Goal: Transaction & Acquisition: Download file/media

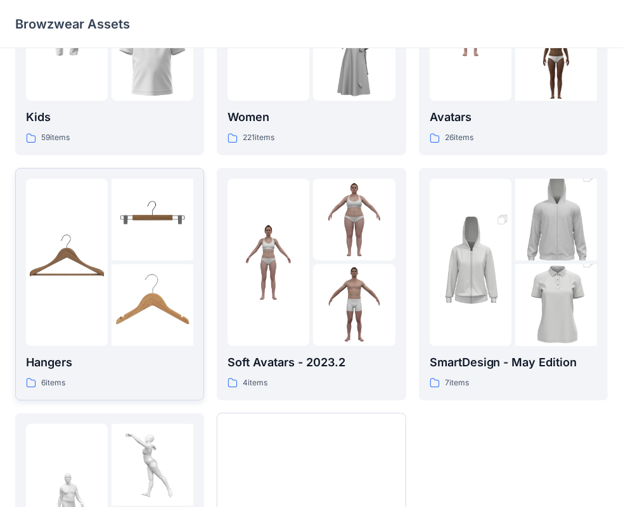
scroll to position [314, 0]
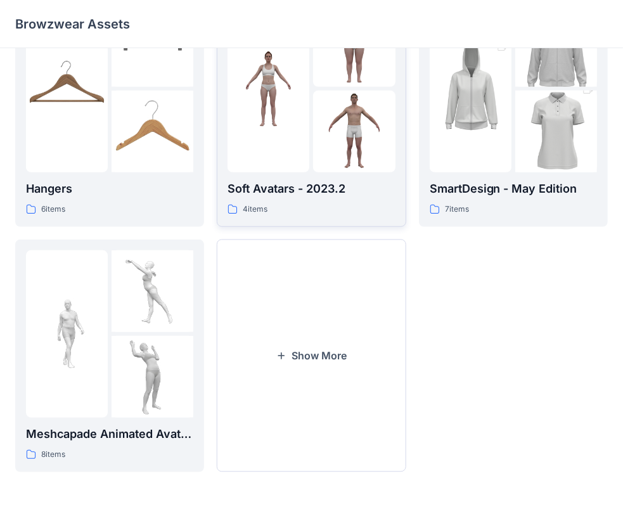
click at [347, 127] on img at bounding box center [354, 132] width 82 height 82
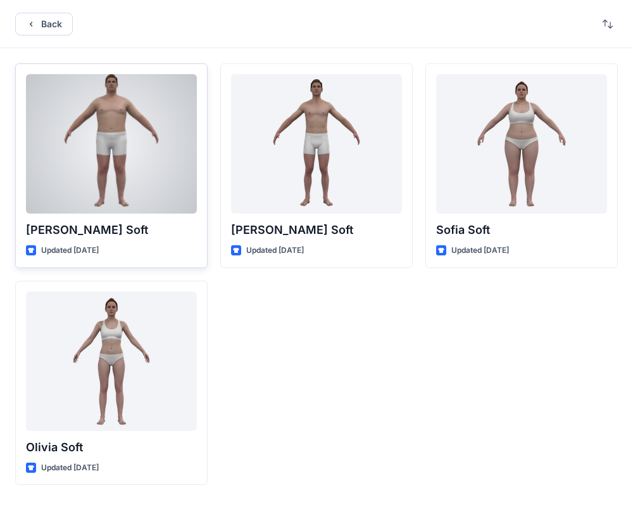
click at [77, 142] on div at bounding box center [111, 143] width 171 height 139
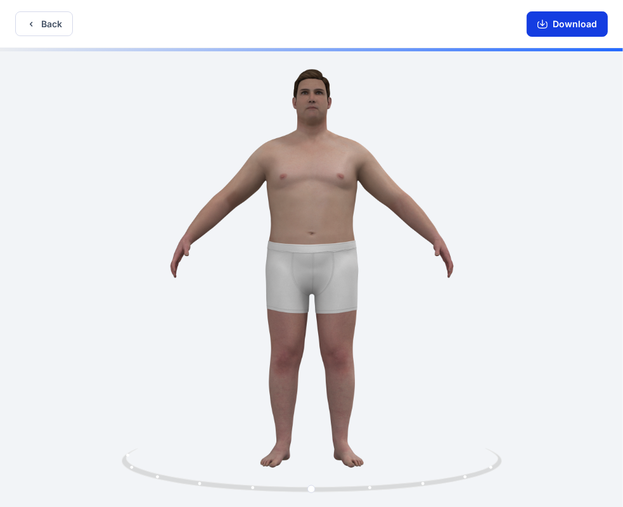
click at [588, 27] on button "Download" at bounding box center [566, 23] width 81 height 25
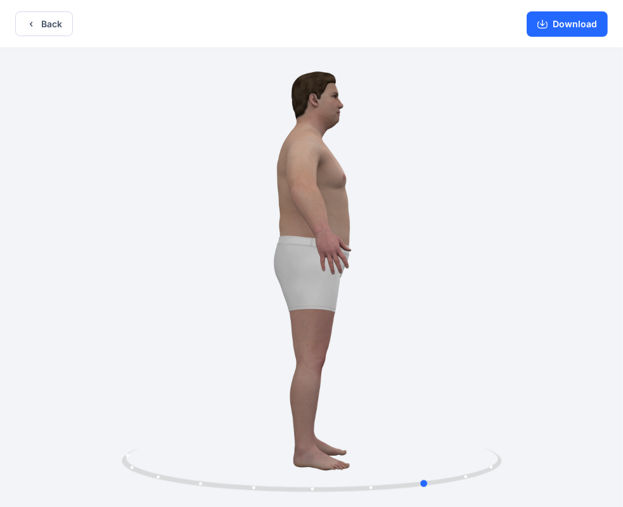
drag, startPoint x: 314, startPoint y: 196, endPoint x: 424, endPoint y: 231, distance: 115.8
click at [424, 231] on div at bounding box center [311, 278] width 623 height 461
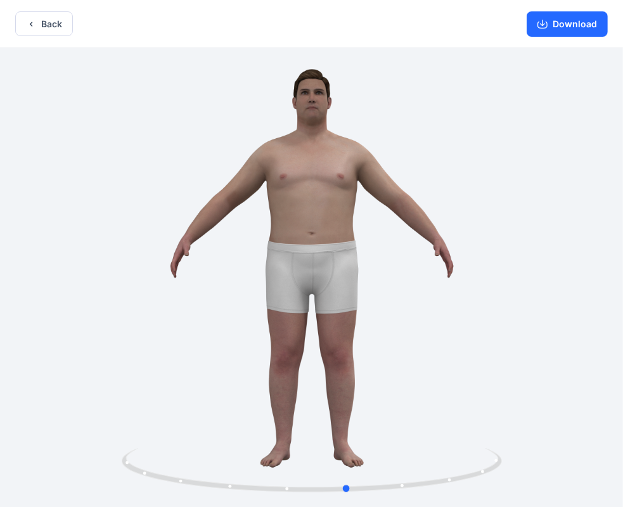
drag, startPoint x: 377, startPoint y: 242, endPoint x: 298, endPoint y: 256, distance: 80.4
click at [298, 256] on div at bounding box center [311, 278] width 623 height 461
click at [577, 22] on button "Download" at bounding box center [566, 23] width 81 height 25
